Goal: Find specific page/section: Find specific page/section

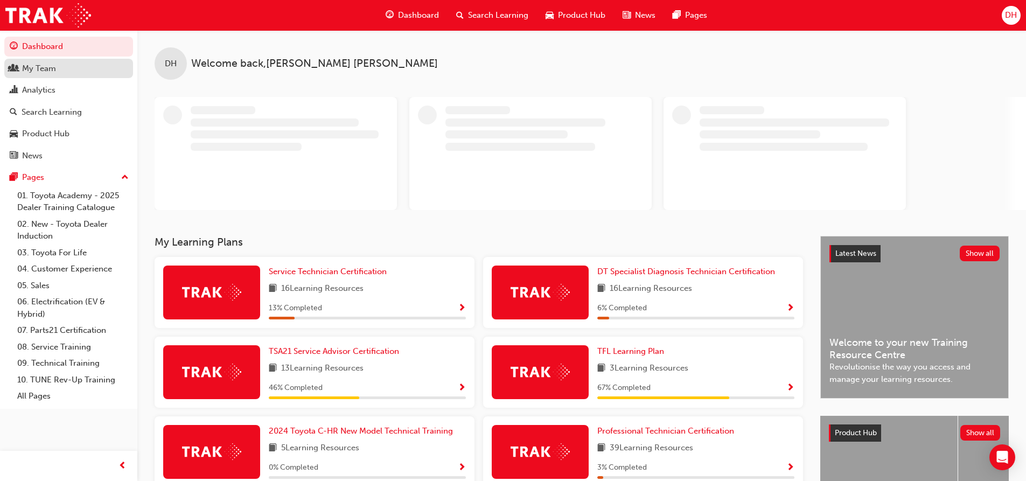
click at [34, 72] on div "My Team" at bounding box center [39, 68] width 34 height 12
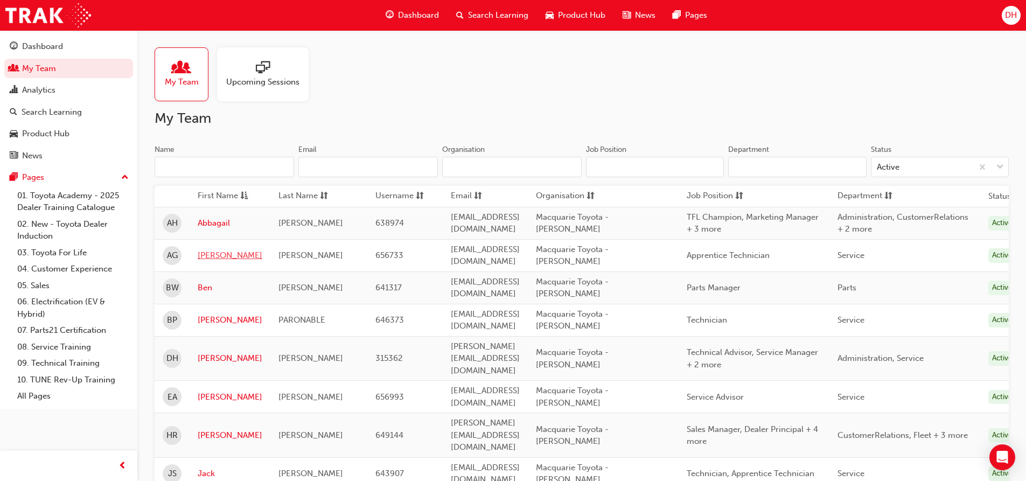
click at [216, 256] on link "[PERSON_NAME]" at bounding box center [230, 255] width 65 height 12
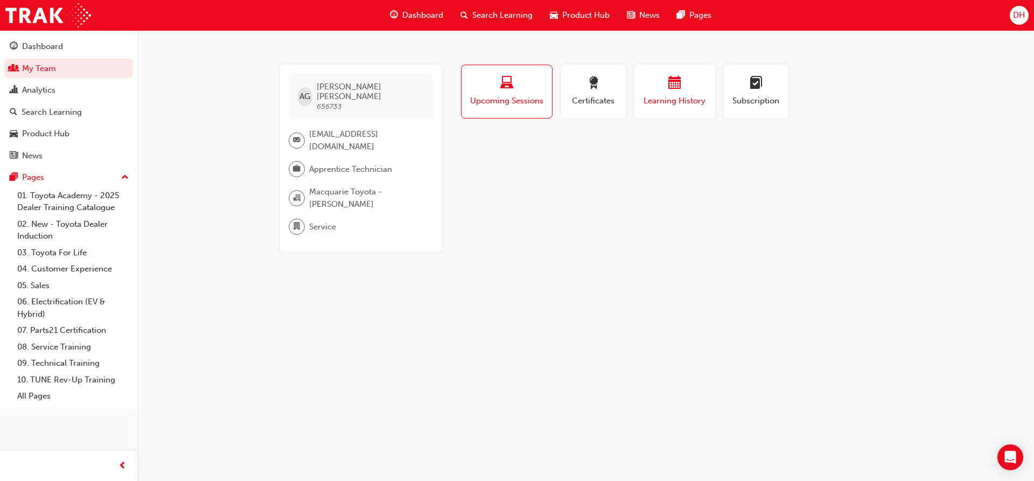
click at [681, 97] on span "Learning History" at bounding box center [674, 101] width 65 height 12
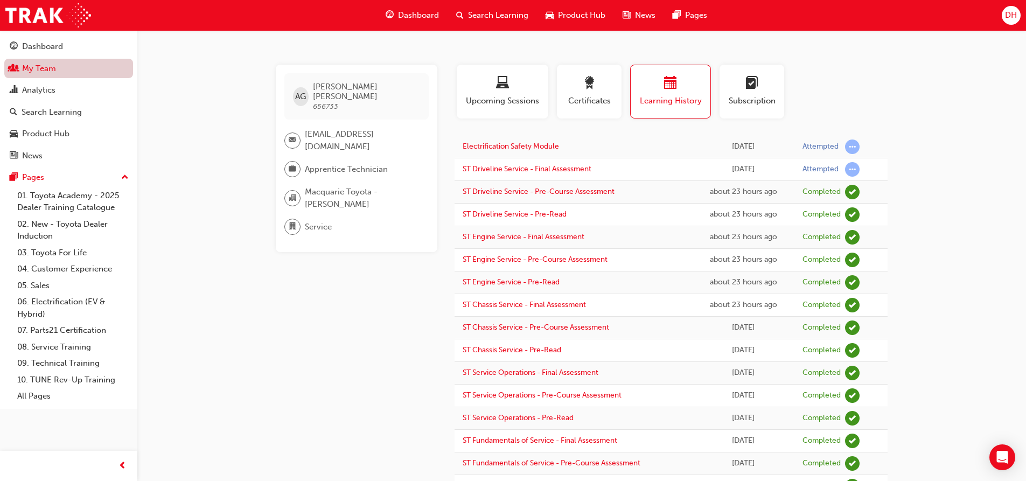
click at [74, 63] on link "My Team" at bounding box center [68, 69] width 129 height 20
